Goal: Transaction & Acquisition: Purchase product/service

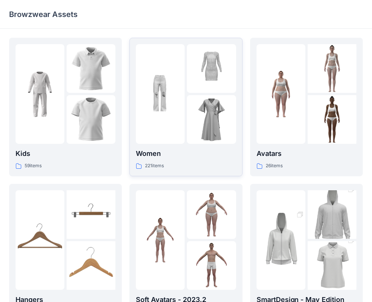
click at [193, 104] on img at bounding box center [211, 119] width 49 height 49
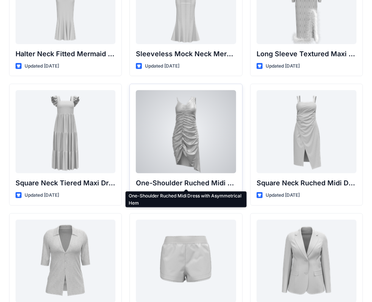
scroll to position [660, 0]
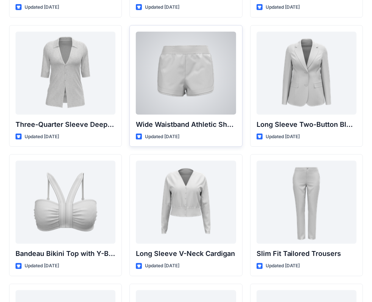
click at [171, 94] on div at bounding box center [186, 73] width 100 height 83
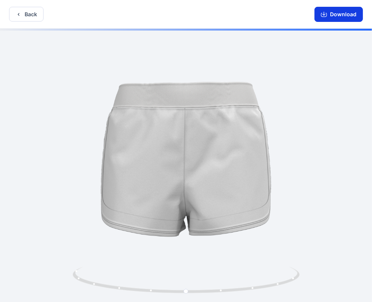
click at [322, 14] on icon "button" at bounding box center [324, 14] width 6 height 6
